Goal: Task Accomplishment & Management: Use online tool/utility

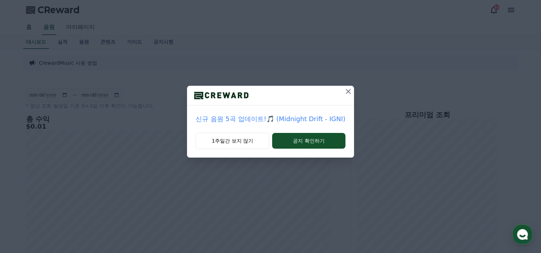
click at [349, 93] on icon at bounding box center [348, 91] width 9 height 9
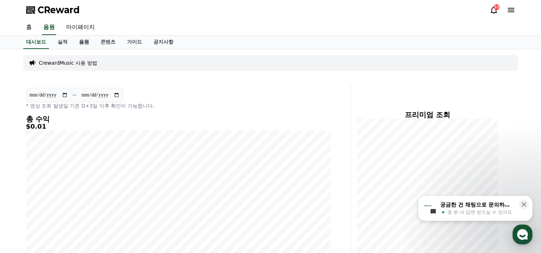
click at [84, 40] on link "음원" at bounding box center [83, 42] width 21 height 14
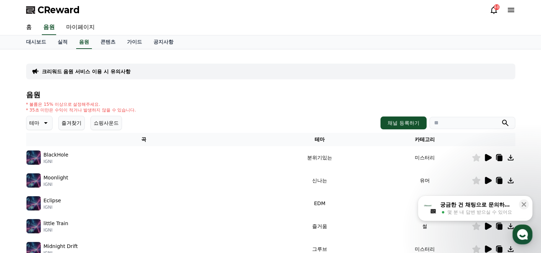
scroll to position [83, 0]
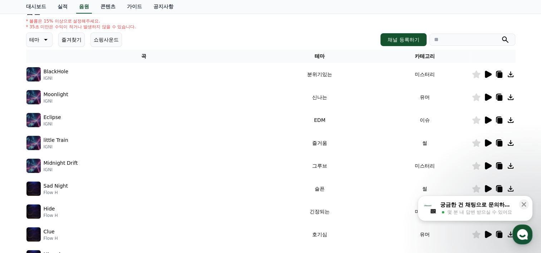
click at [484, 166] on icon at bounding box center [488, 166] width 9 height 9
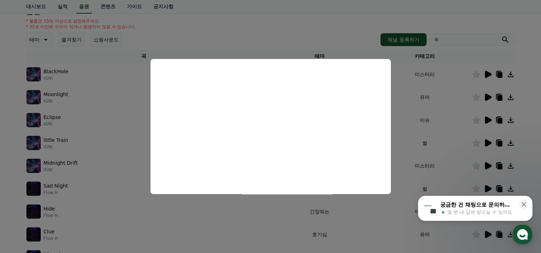
click at [406, 130] on button "close modal" at bounding box center [270, 126] width 541 height 253
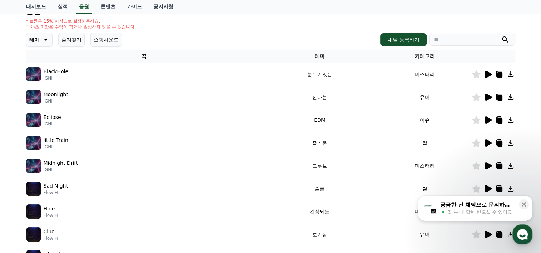
scroll to position [230, 0]
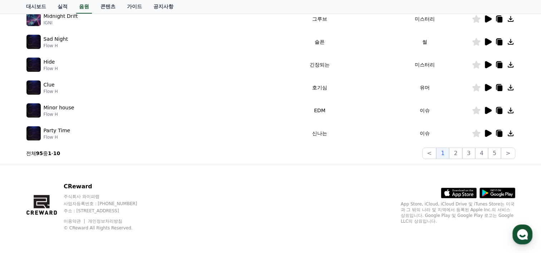
click at [489, 130] on icon at bounding box center [488, 133] width 9 height 9
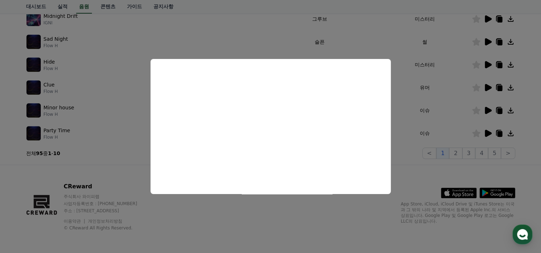
click at [485, 110] on button "close modal" at bounding box center [270, 126] width 541 height 253
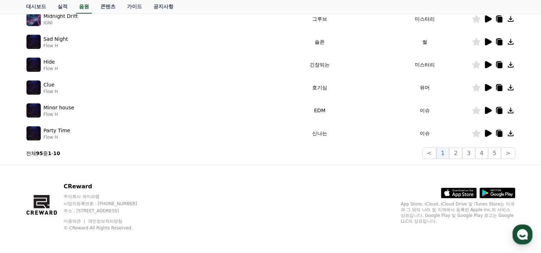
click at [485, 110] on icon at bounding box center [488, 110] width 7 height 7
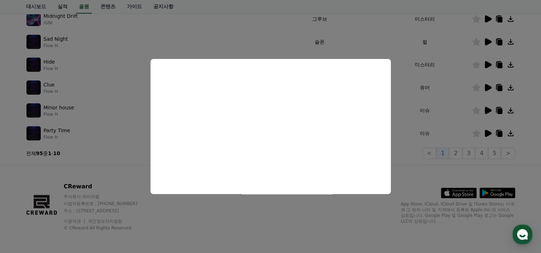
click at [487, 65] on button "close modal" at bounding box center [270, 126] width 541 height 253
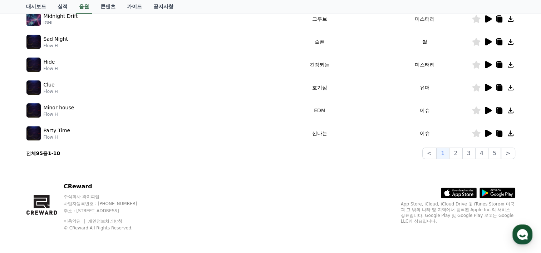
click at [485, 19] on icon at bounding box center [488, 18] width 7 height 7
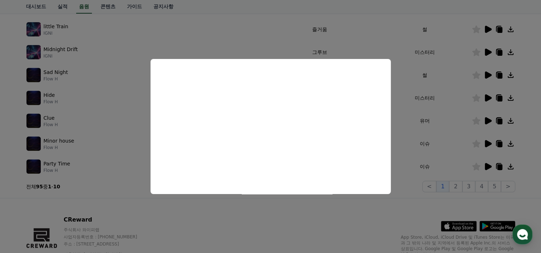
scroll to position [147, 0]
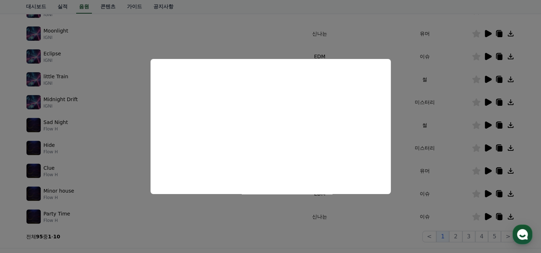
click at [487, 55] on button "close modal" at bounding box center [270, 126] width 541 height 253
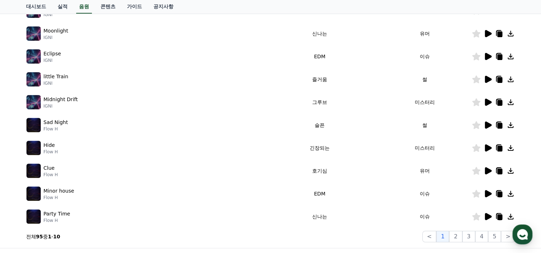
click at [486, 55] on icon at bounding box center [488, 56] width 7 height 7
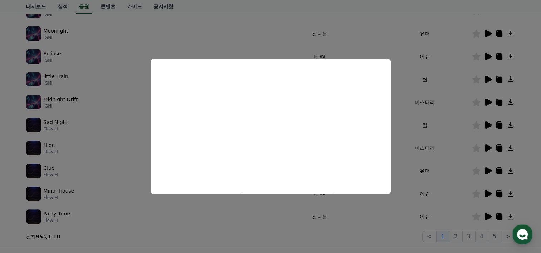
click at [488, 57] on button "close modal" at bounding box center [270, 126] width 541 height 253
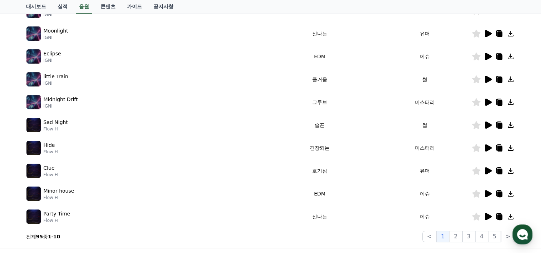
click at [488, 57] on icon at bounding box center [488, 56] width 7 height 7
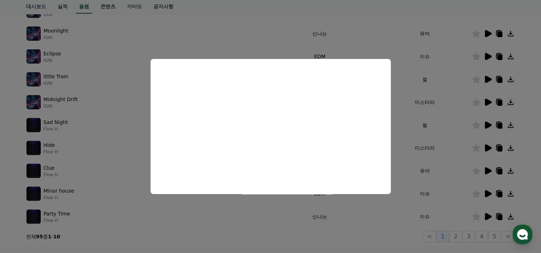
click at [500, 58] on button "close modal" at bounding box center [270, 126] width 541 height 253
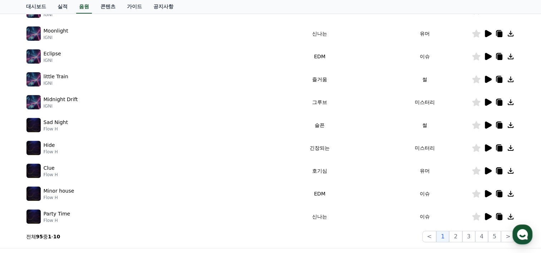
click at [510, 58] on icon at bounding box center [510, 56] width 9 height 9
click at [499, 57] on icon at bounding box center [499, 57] width 5 height 6
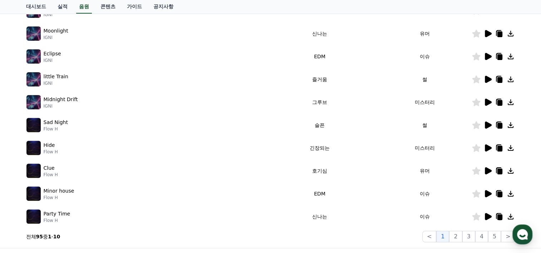
click at [499, 57] on icon at bounding box center [499, 57] width 5 height 6
click at [497, 56] on icon at bounding box center [499, 56] width 9 height 9
